Goal: Task Accomplishment & Management: Manage account settings

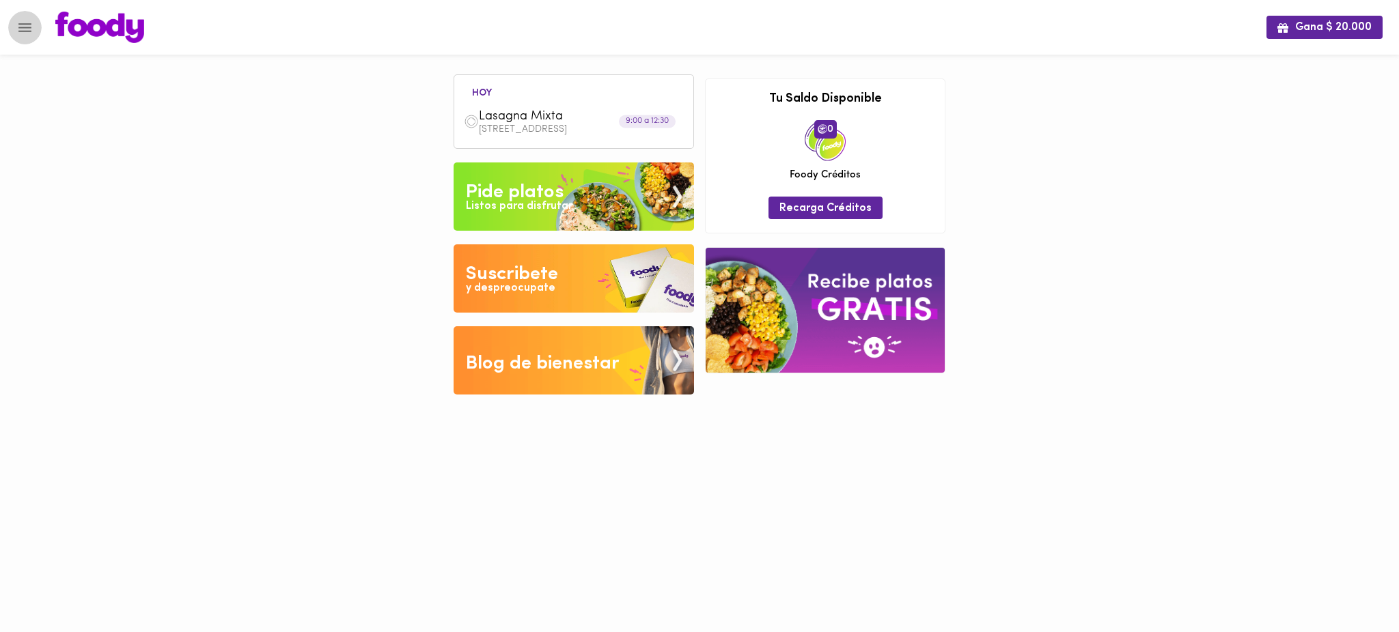
click at [23, 31] on icon "Menu" at bounding box center [24, 27] width 17 height 17
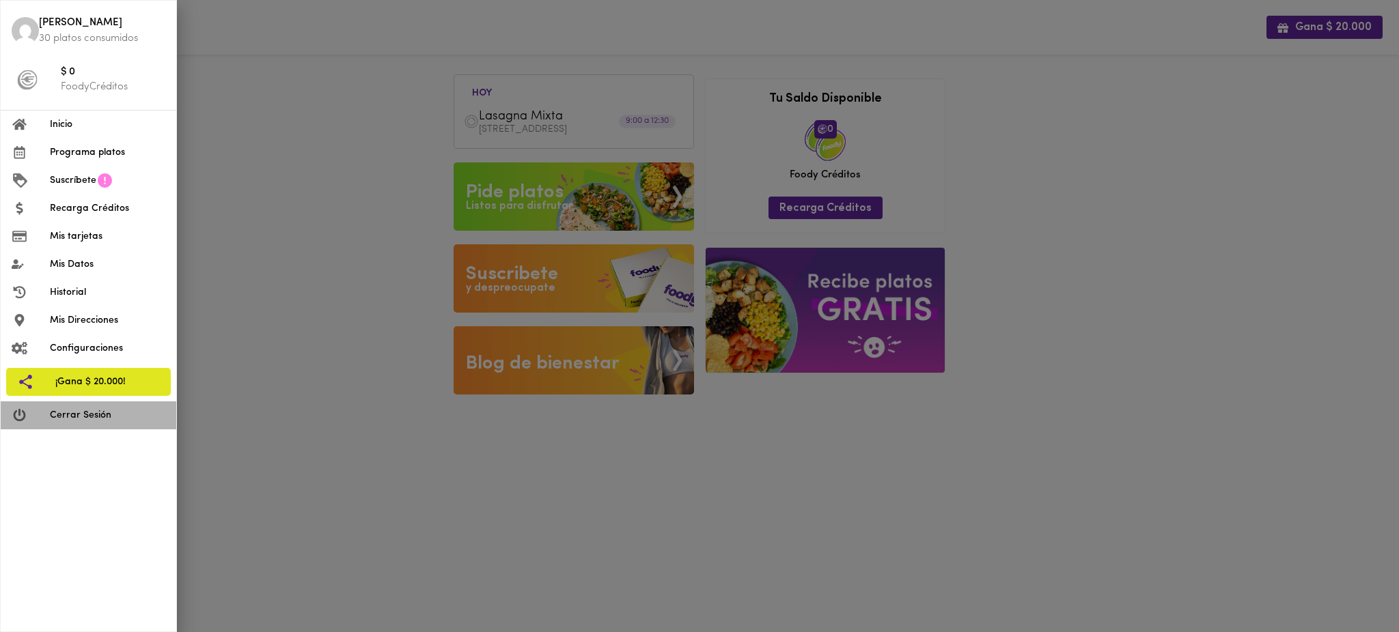
click at [103, 424] on li "Cerrar Sesión" at bounding box center [88, 416] width 175 height 28
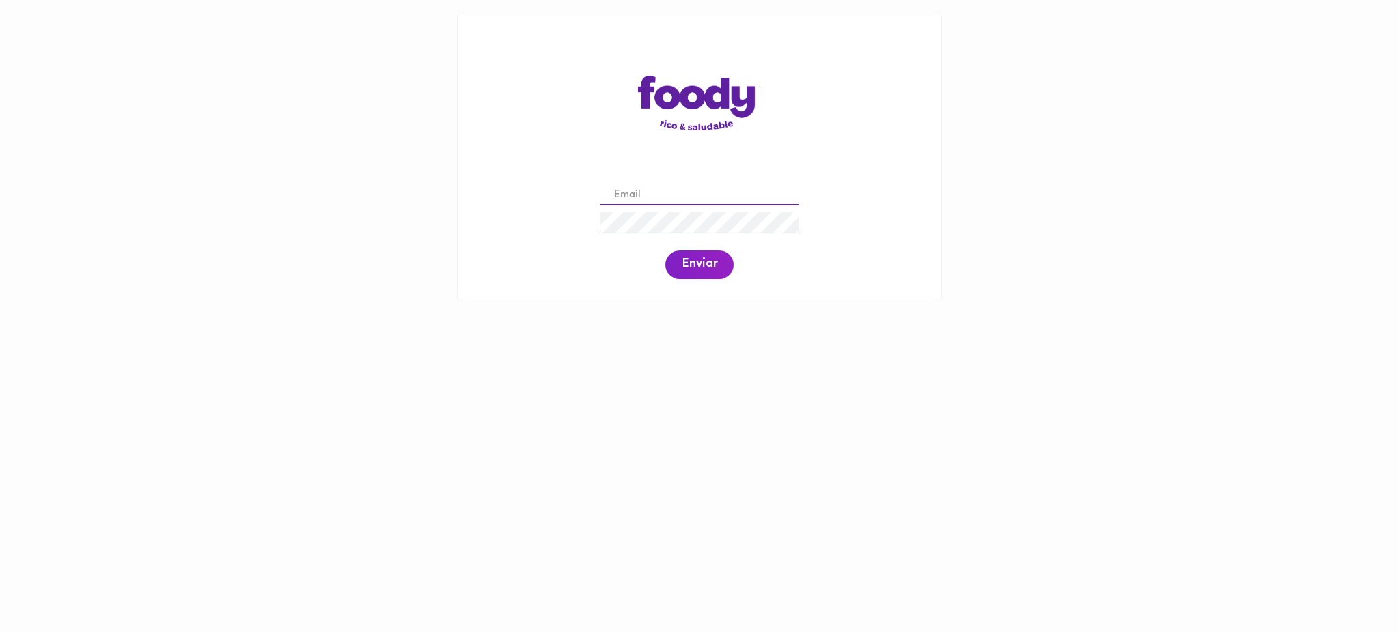
click at [673, 193] on input "email" at bounding box center [699, 195] width 198 height 21
paste input "segamaya@gmail.com"
type input "segamaya@gmail.com"
click at [695, 255] on button "Enviar" at bounding box center [699, 265] width 68 height 29
